Goal: Task Accomplishment & Management: Manage account settings

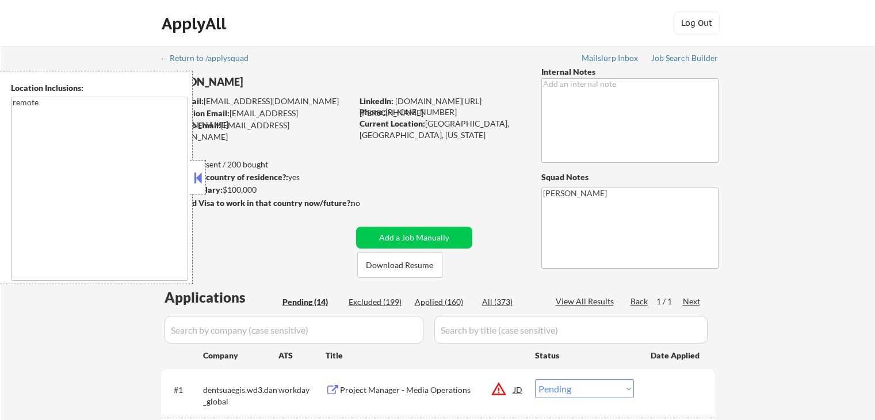
select select ""pending""
select select ""applied""
select select ""pending""
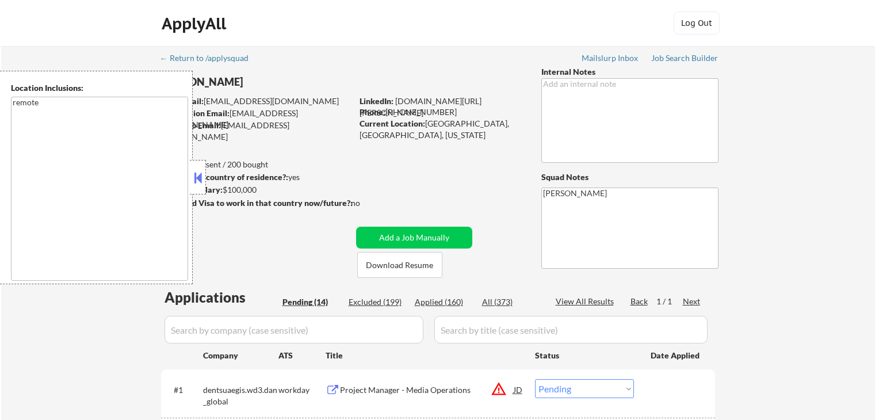
select select ""pending""
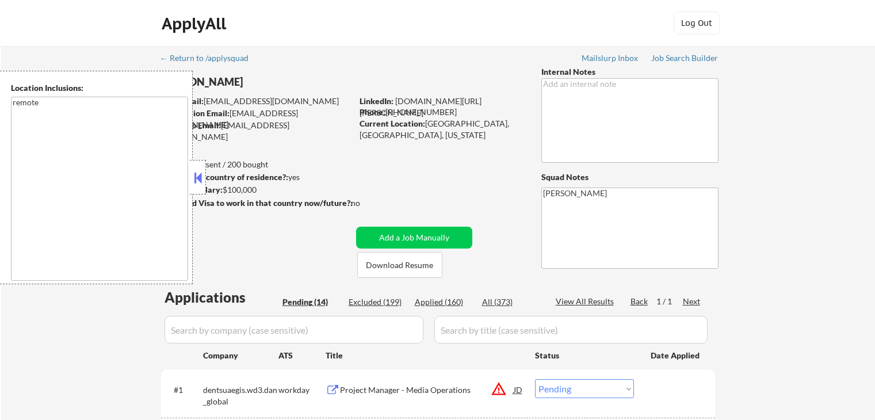
select select ""pending""
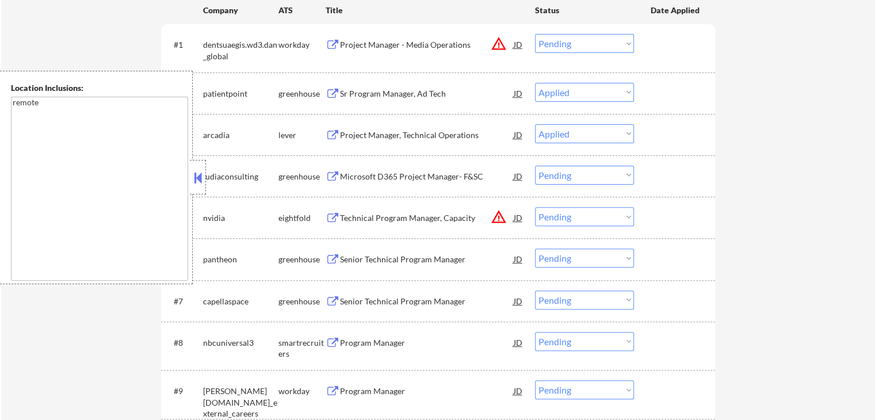
scroll to position [345, 0]
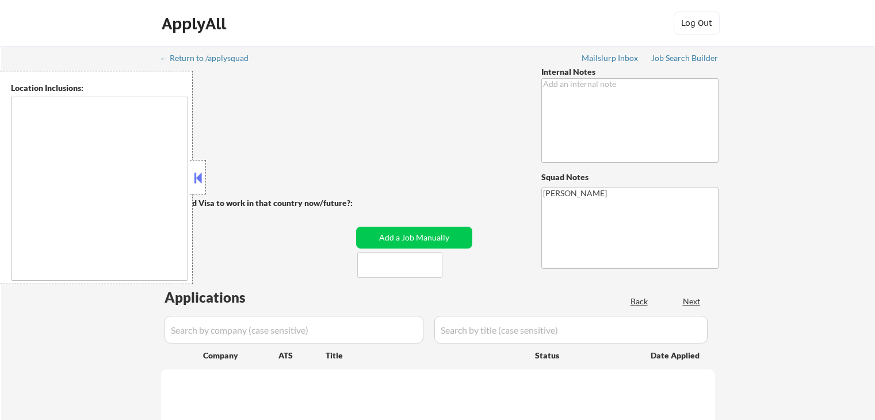
type textarea "remote"
select select ""pending""
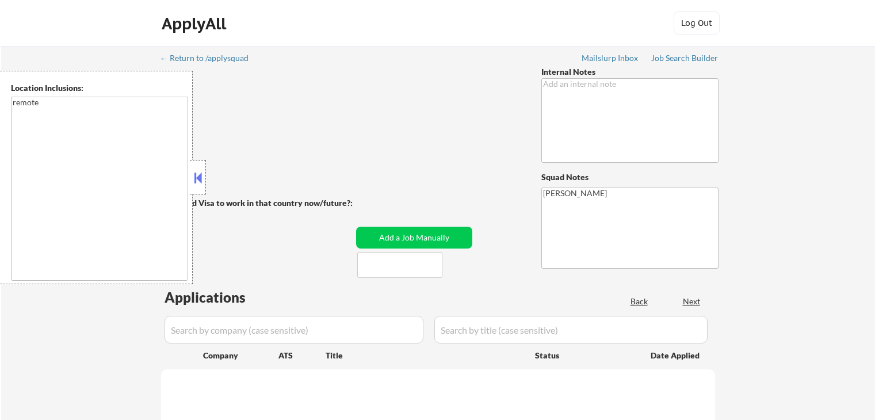
select select ""pending""
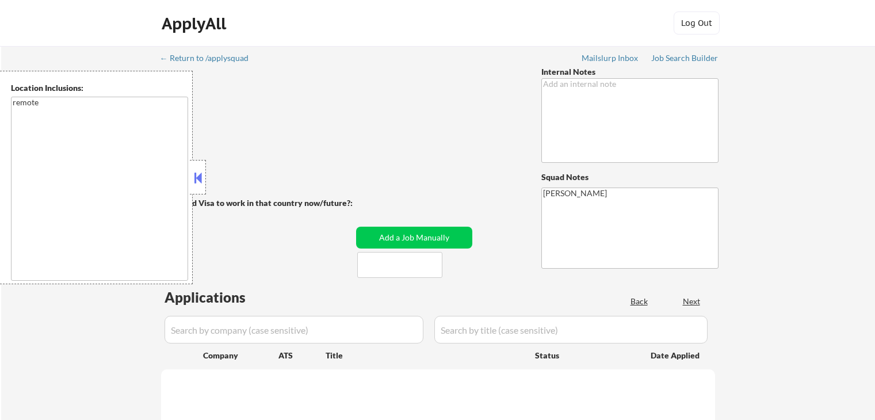
select select ""pending""
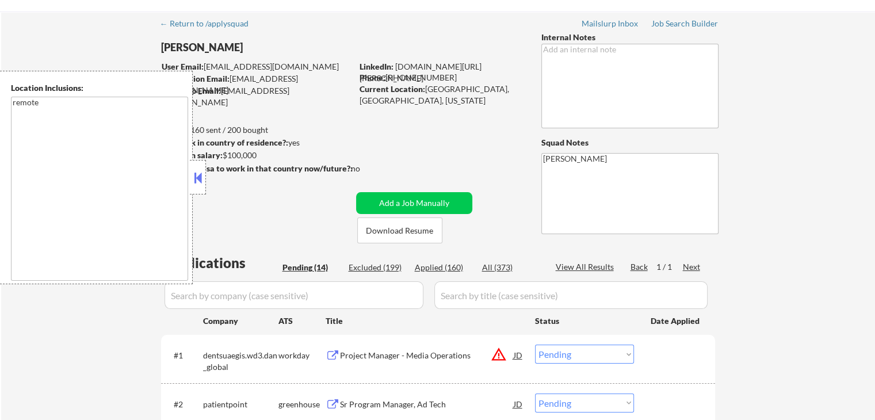
scroll to position [173, 0]
